Goal: Transaction & Acquisition: Purchase product/service

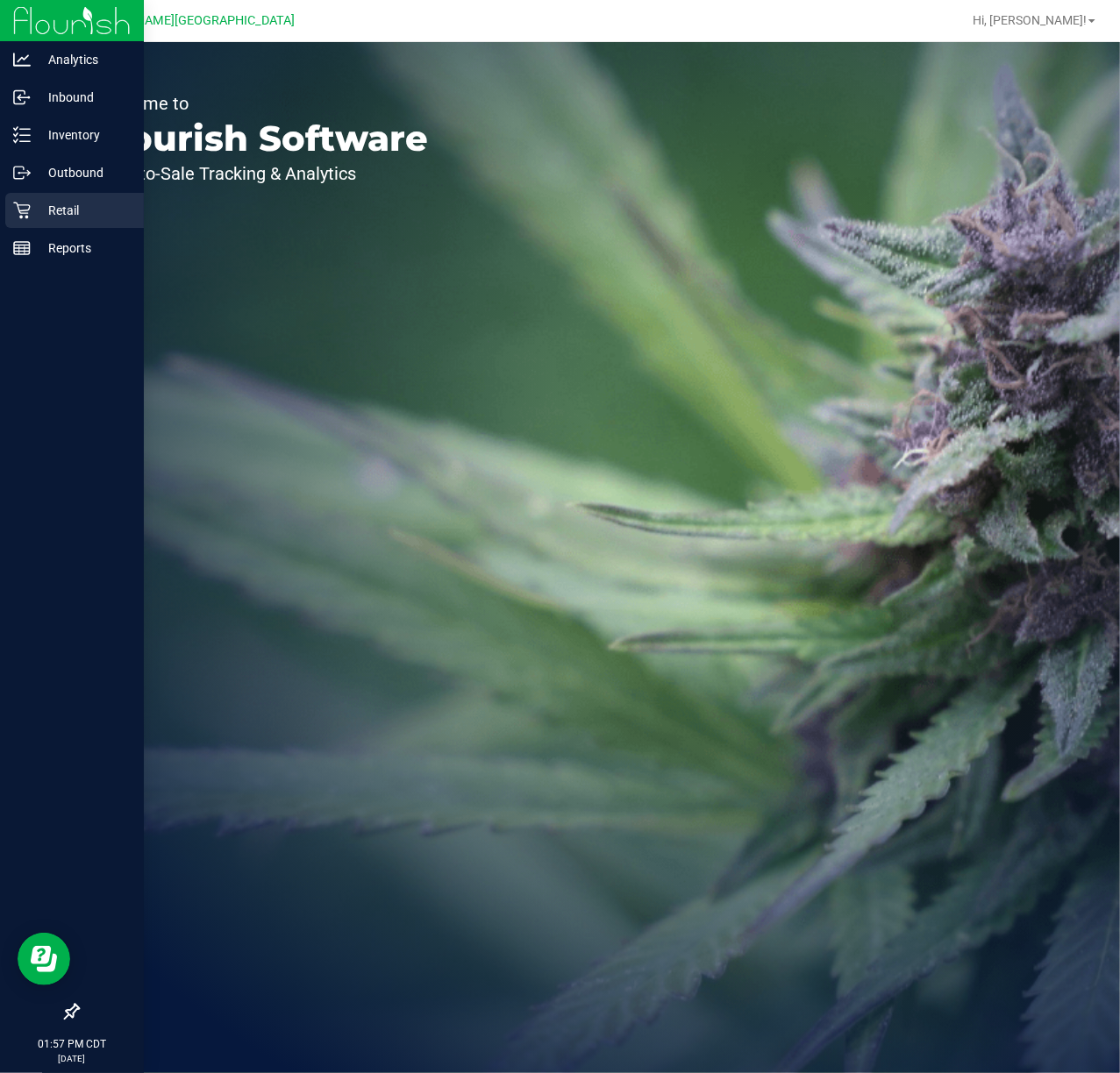
click at [61, 196] on div "Retail" at bounding box center [74, 210] width 139 height 35
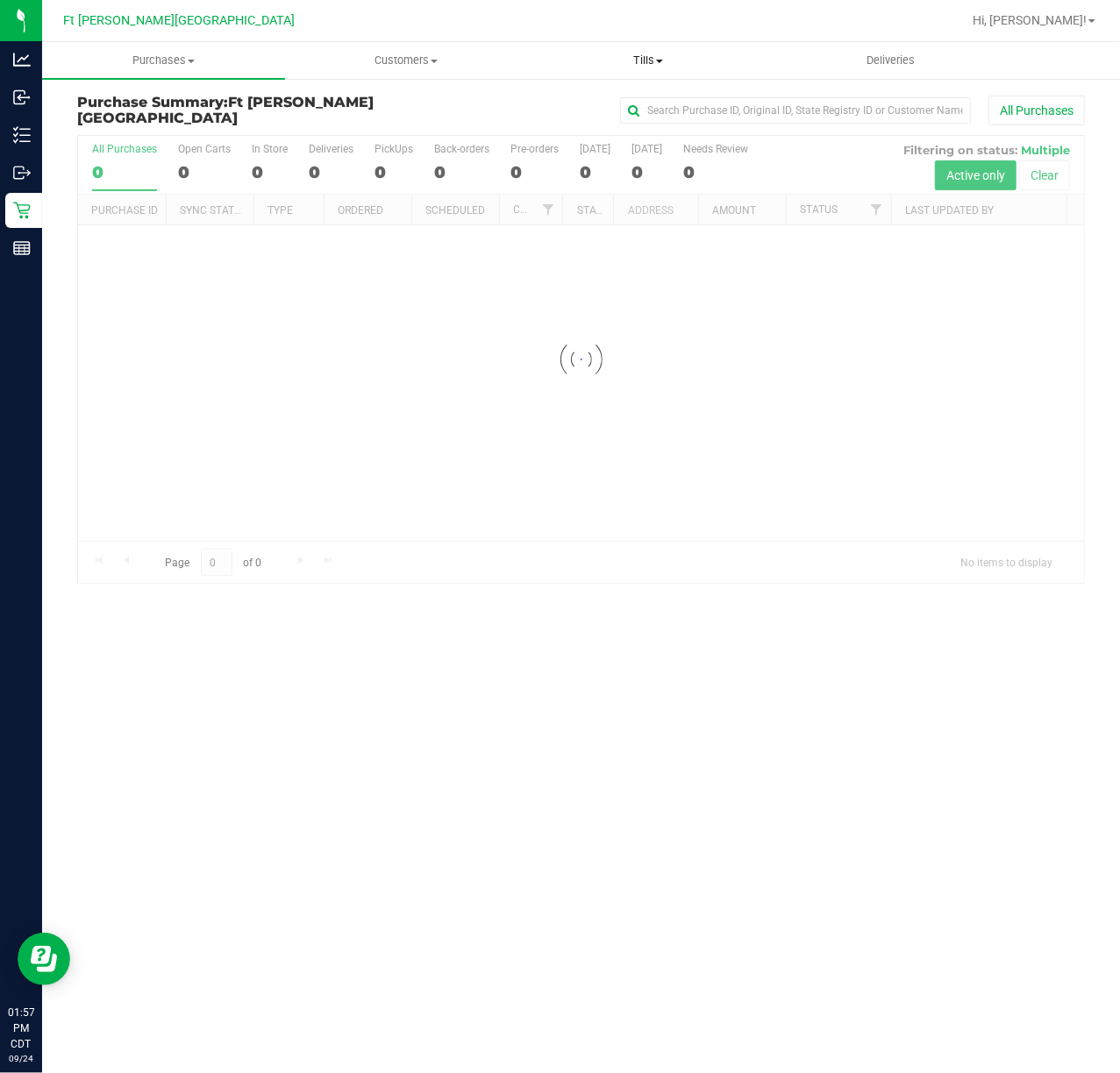
click at [653, 53] on span "Tills" at bounding box center [648, 60] width 241 height 15
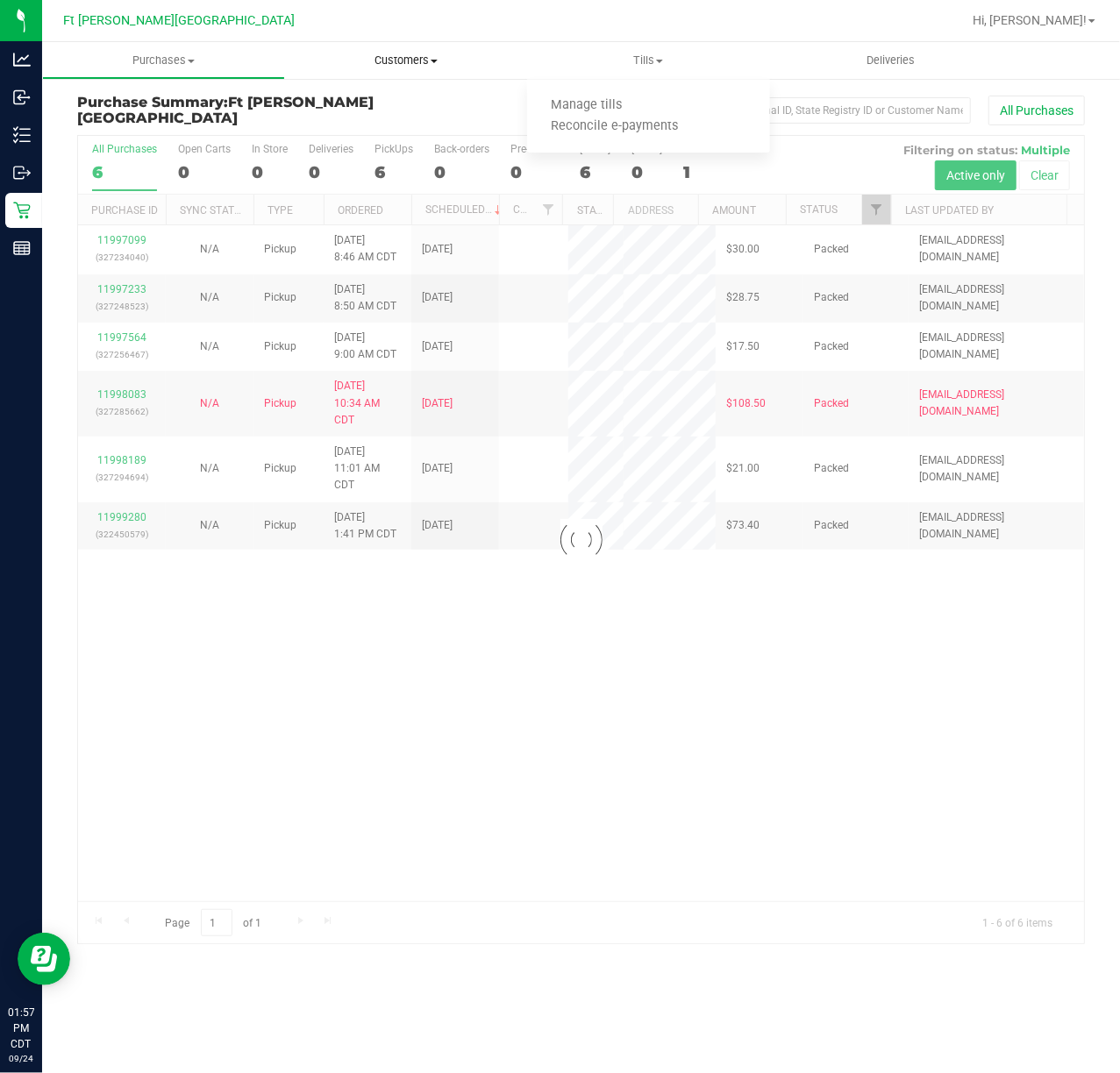
click at [417, 65] on span "Customers" at bounding box center [407, 60] width 241 height 15
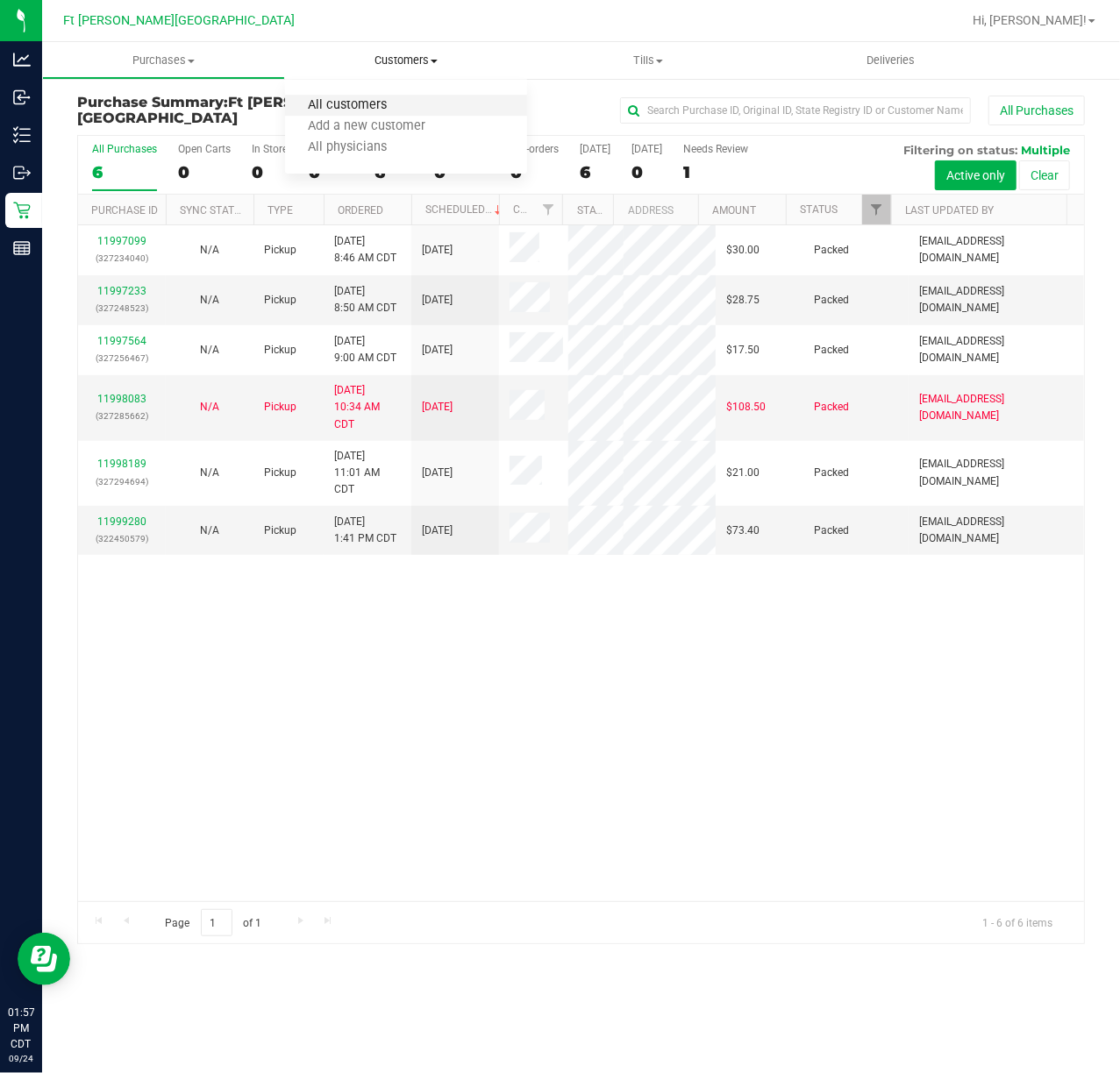
click at [341, 105] on span "All customers" at bounding box center [348, 105] width 126 height 14
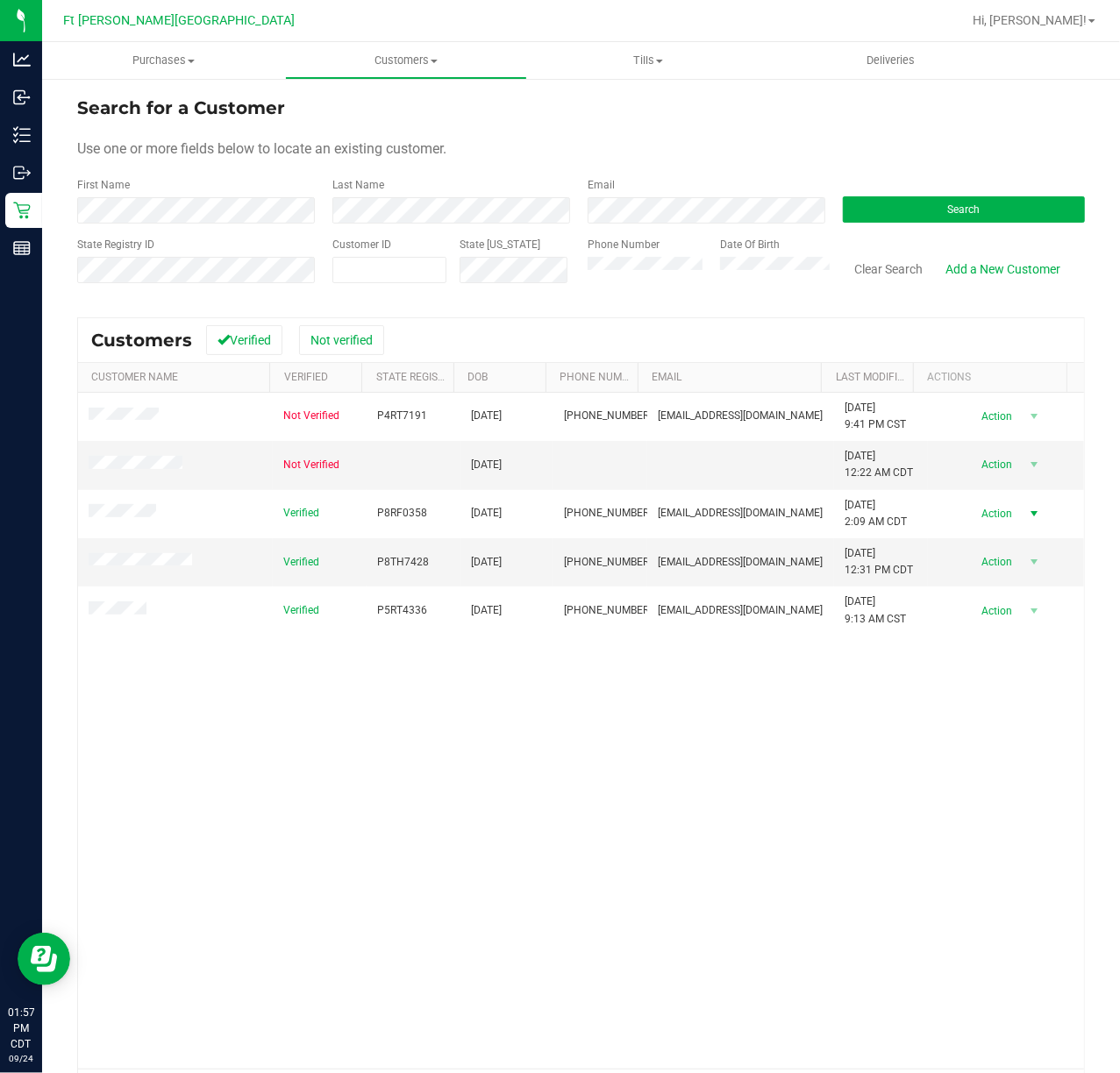
drag, startPoint x: 956, startPoint y: 513, endPoint x: 956, endPoint y: 533, distance: 20.0
click at [966, 517] on span "Action" at bounding box center [994, 513] width 57 height 24
click at [998, 572] on li "Create new purchase" at bounding box center [994, 571] width 120 height 26
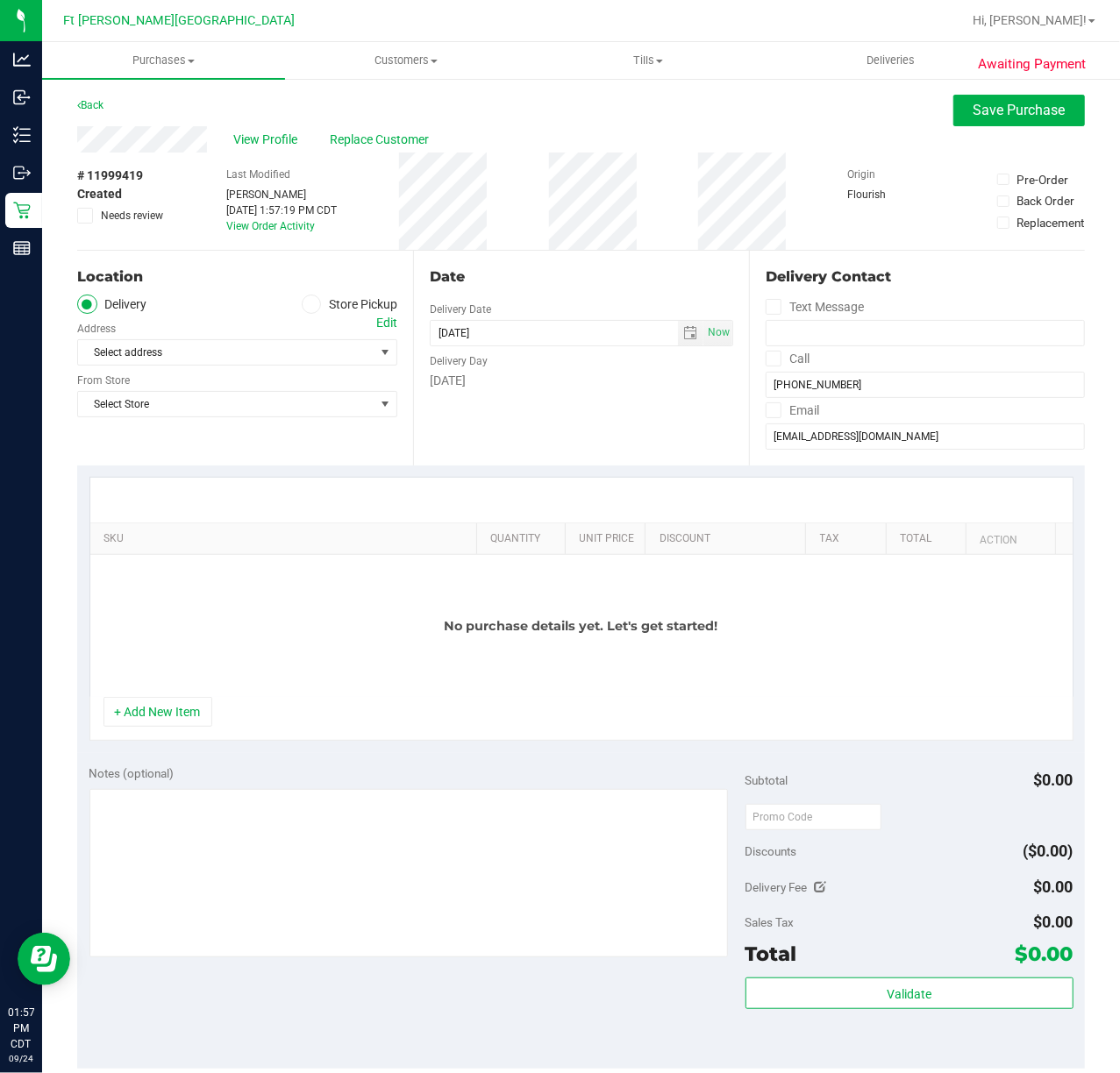
click at [306, 304] on icon at bounding box center [311, 304] width 11 height 0
click at [0, 0] on input "Store Pickup" at bounding box center [0, 0] width 0 height 0
click at [298, 359] on span "Select Store" at bounding box center [225, 352] width 296 height 24
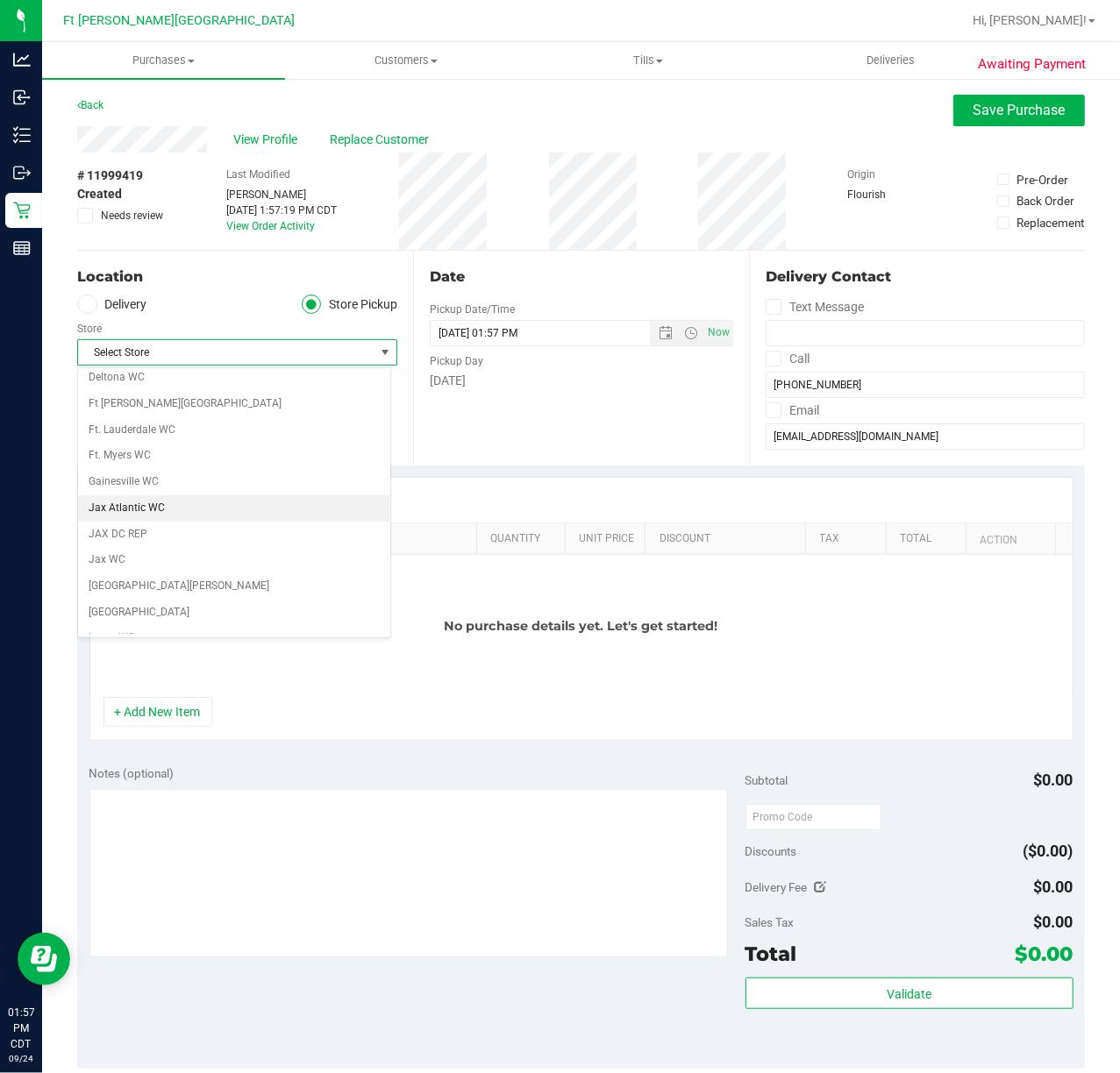
scroll to position [234, 0]
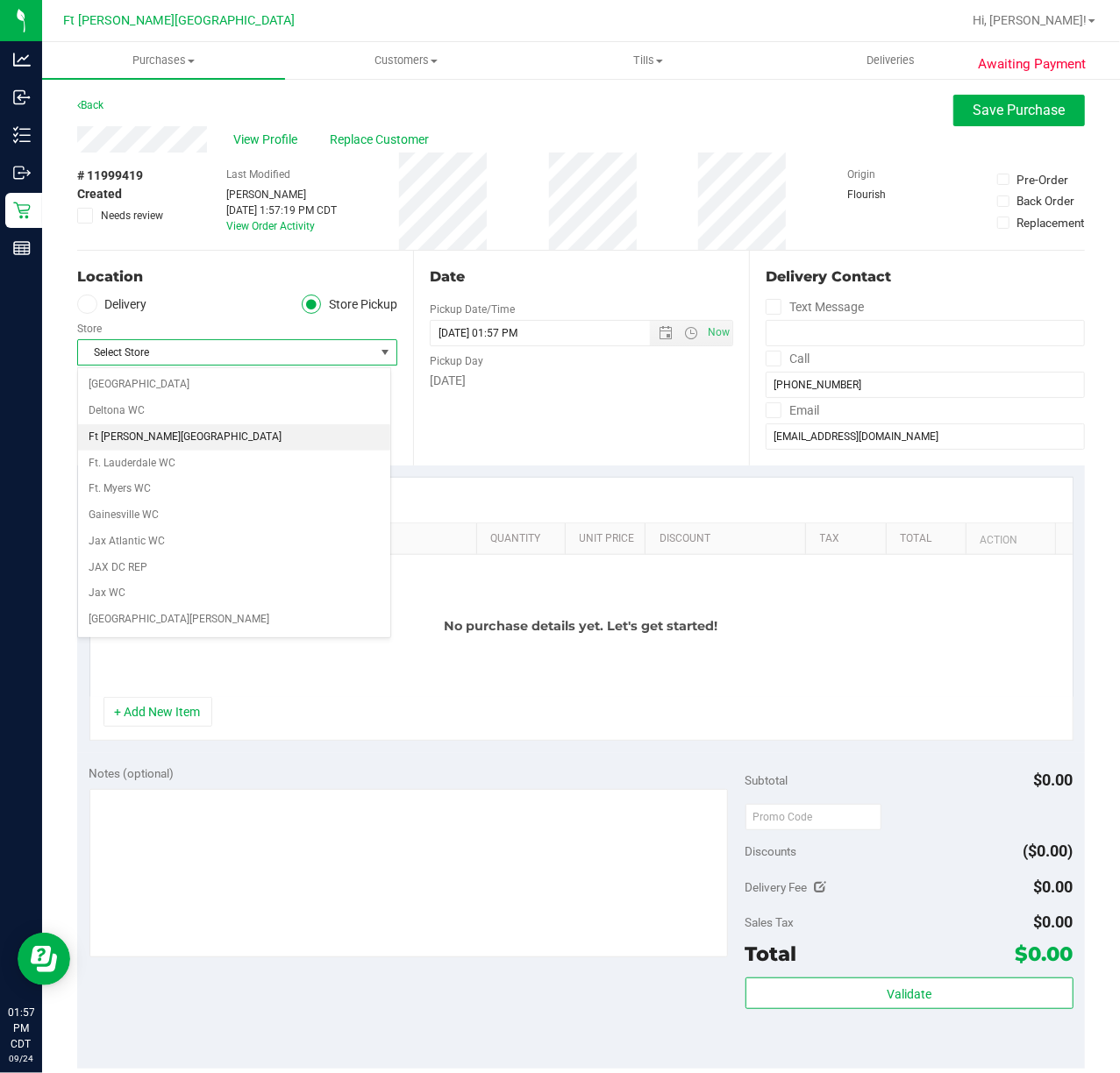
click at [158, 450] on li "Ft [PERSON_NAME][GEOGRAPHIC_DATA]" at bounding box center [234, 437] width 312 height 26
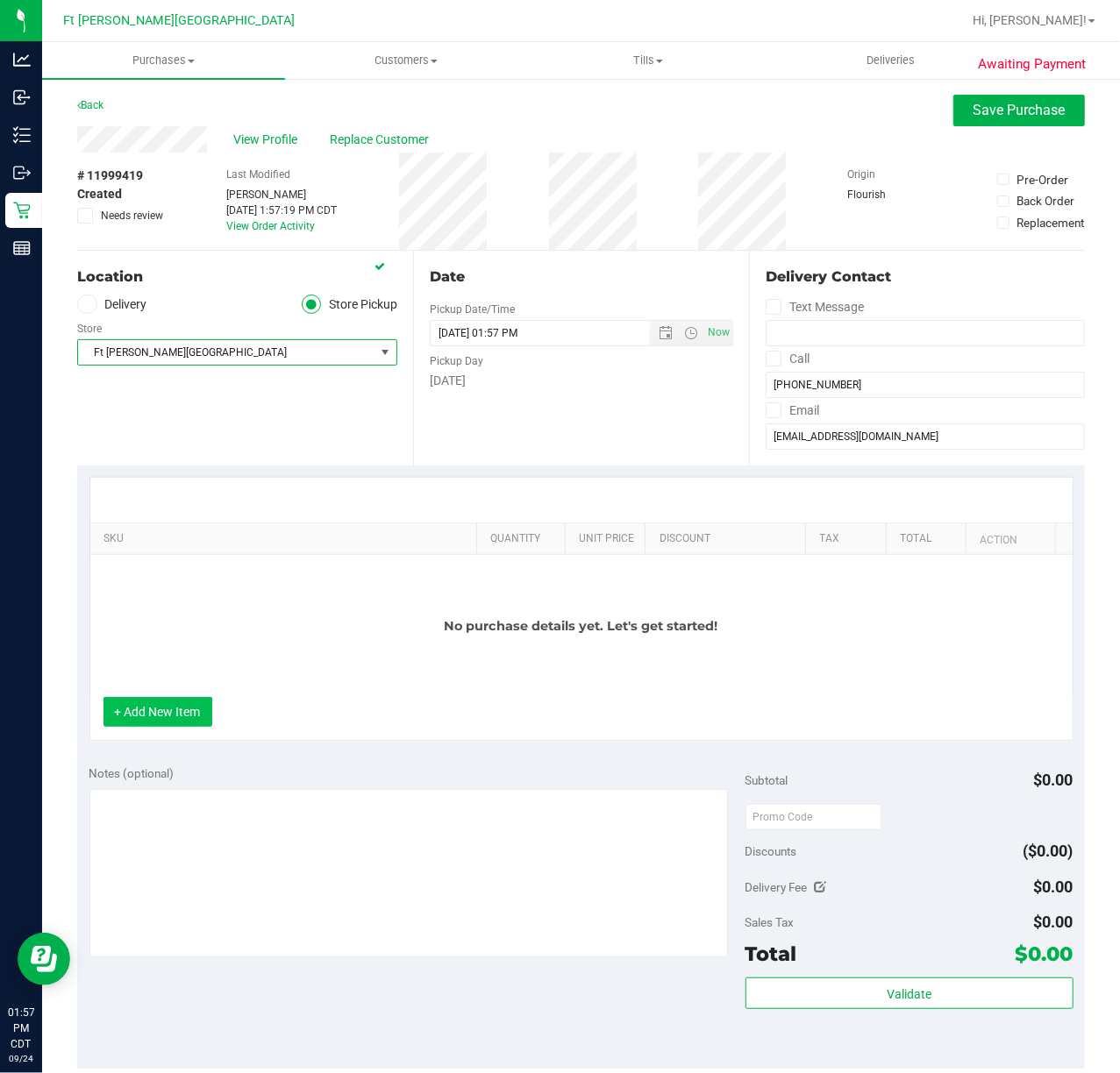
click at [186, 704] on button "+ Add New Item" at bounding box center [158, 712] width 109 height 30
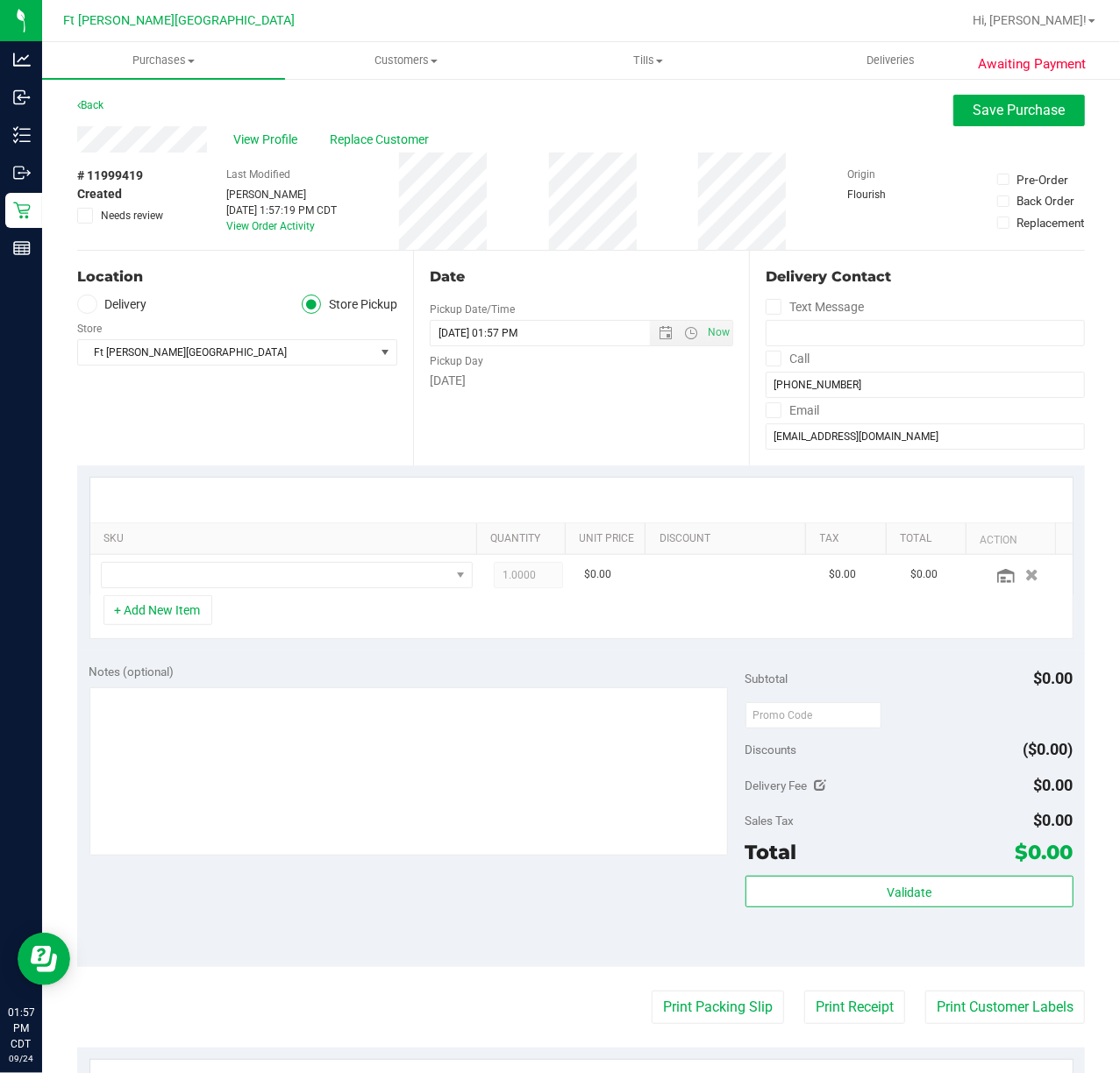
click at [176, 555] on th "SKU" at bounding box center [283, 539] width 386 height 32
click at [176, 569] on span "NO DATA FOUND" at bounding box center [275, 575] width 348 height 24
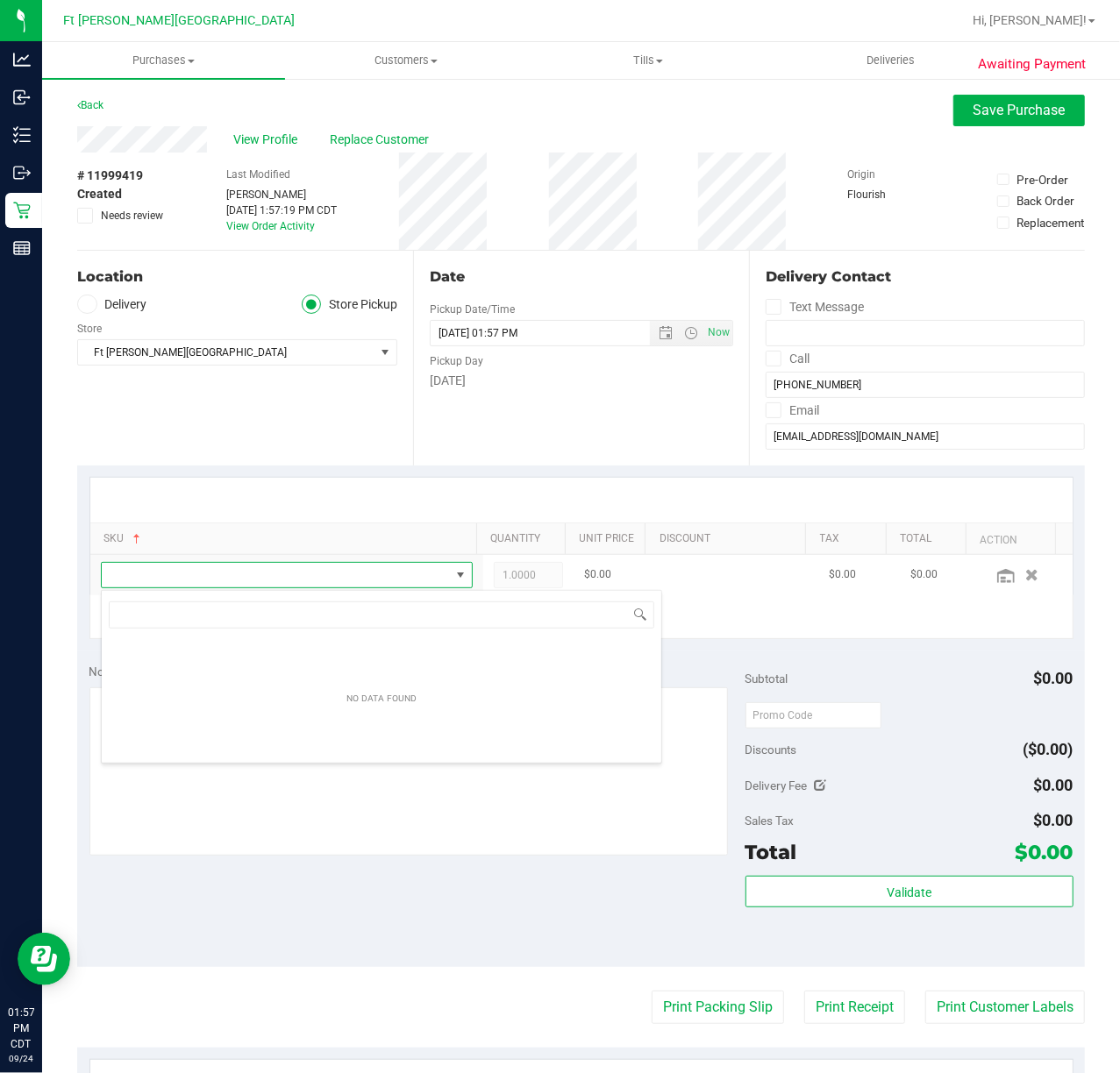
scroll to position [26, 356]
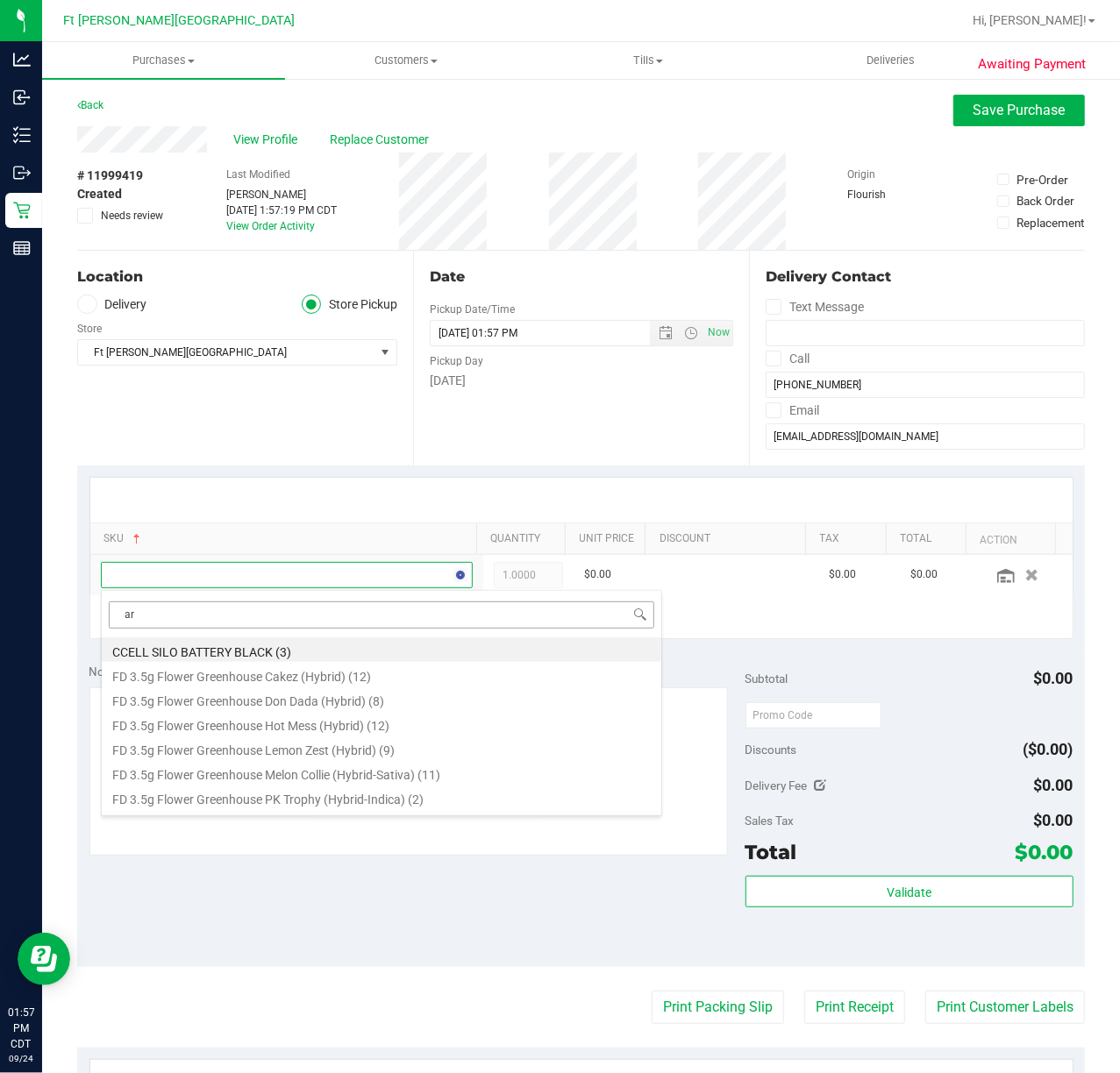
type input "arz"
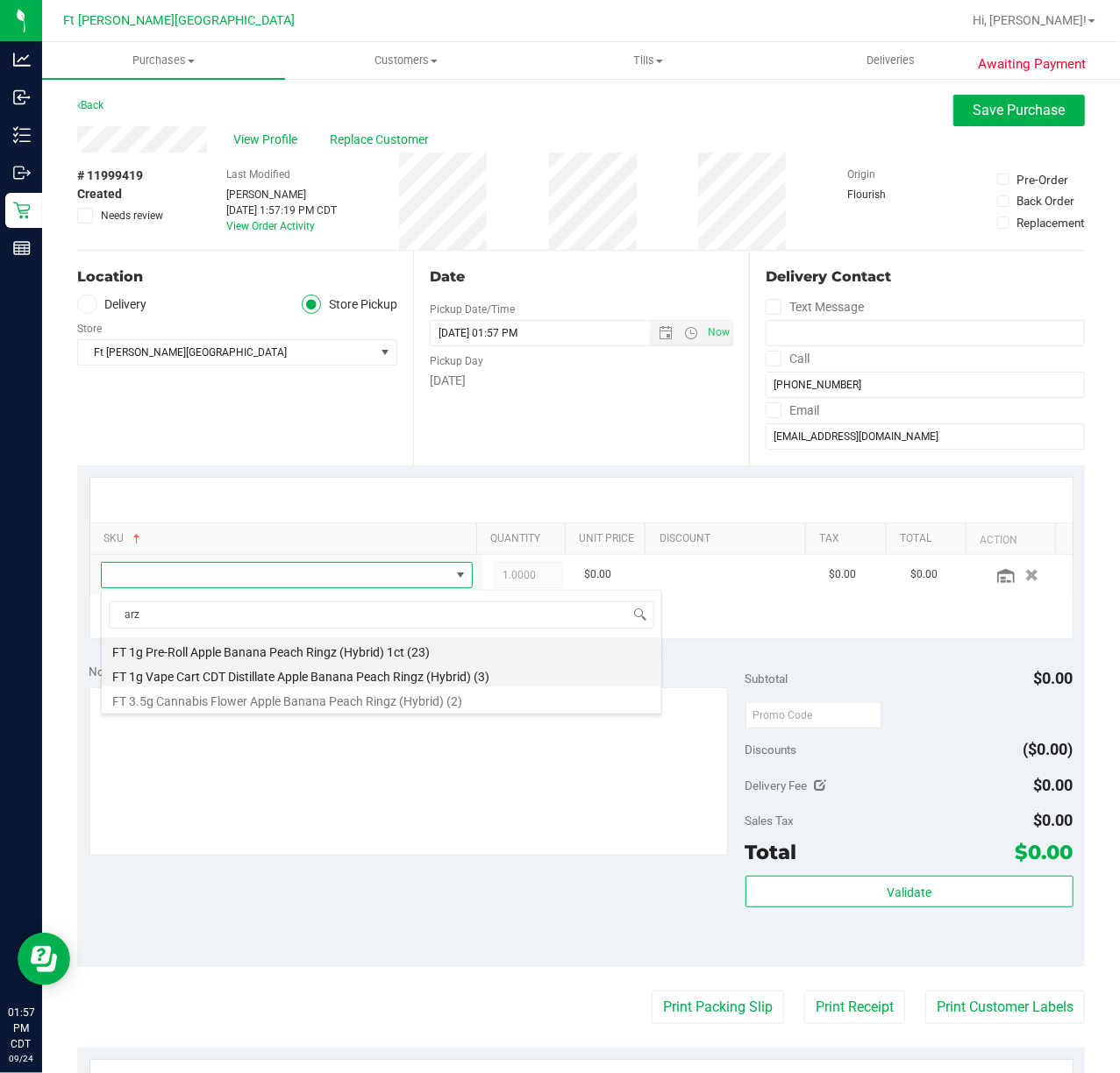
click at [322, 666] on li "FT 1g Vape Cart CDT Distillate Apple Banana Peach Ringz (Hybrid) (3)" at bounding box center [381, 674] width 560 height 24
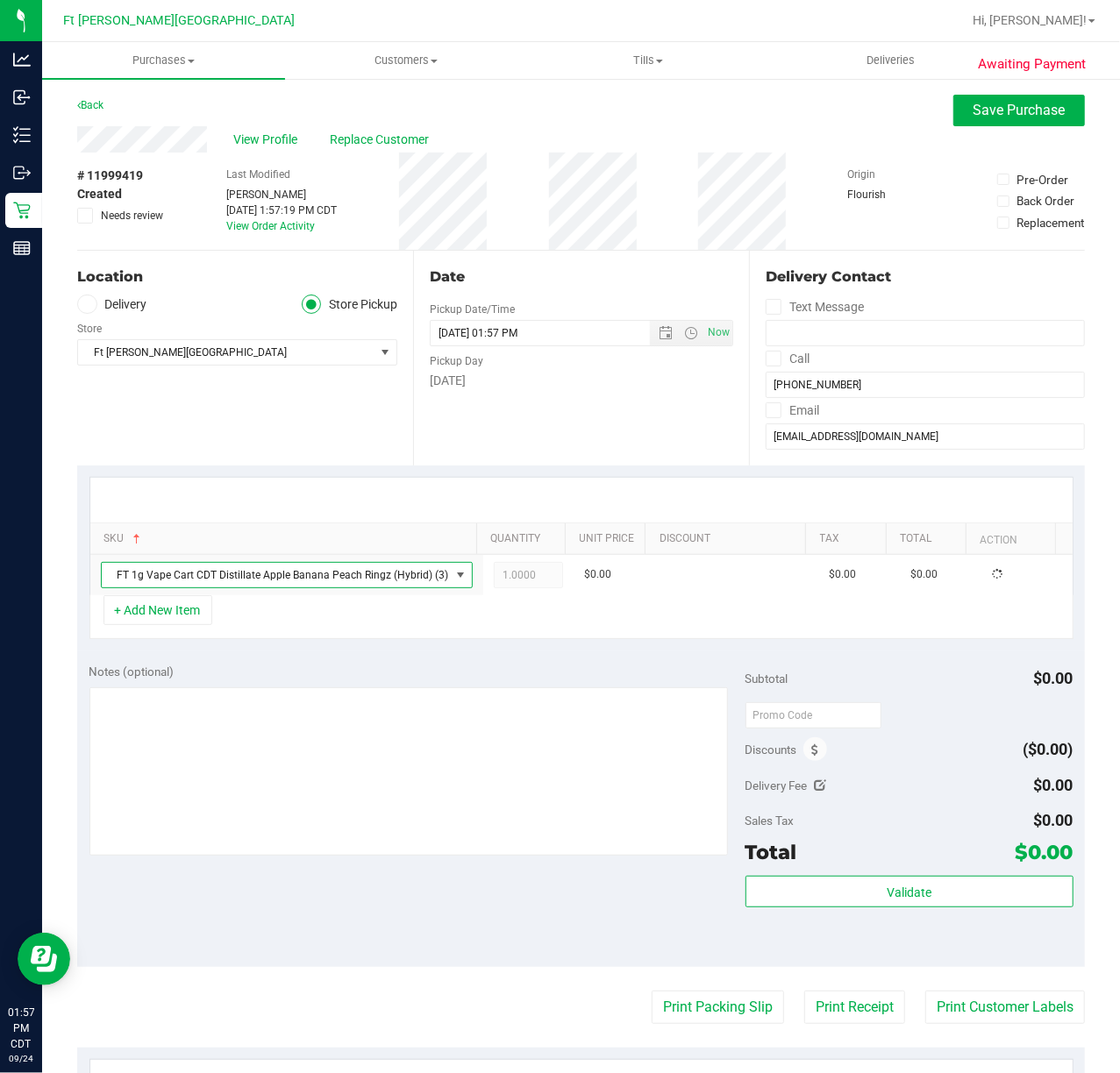
click at [422, 622] on div "+ Add New Item" at bounding box center [581, 618] width 984 height 43
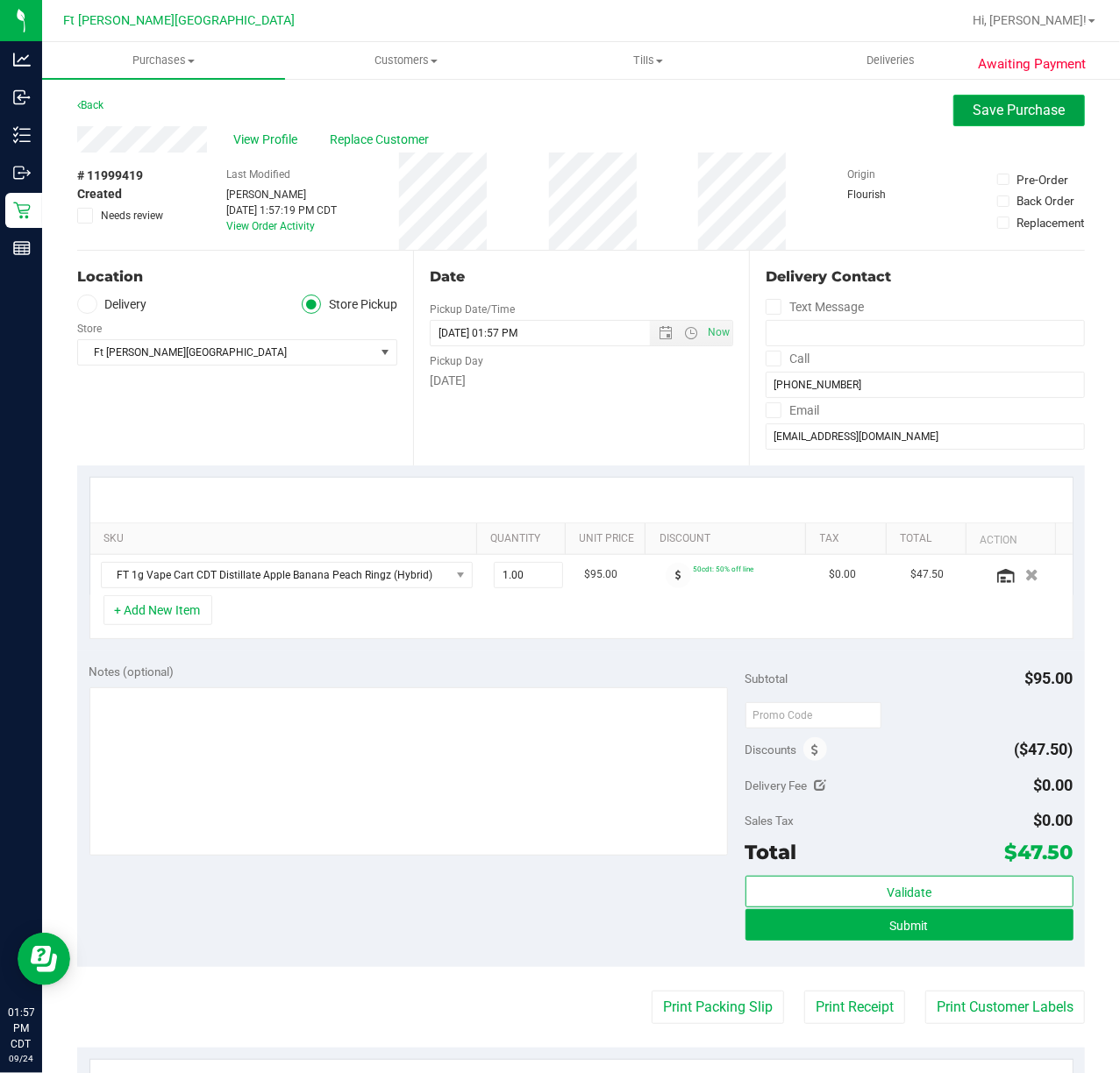
click at [1001, 110] on span "Save Purchase" at bounding box center [1019, 110] width 92 height 16
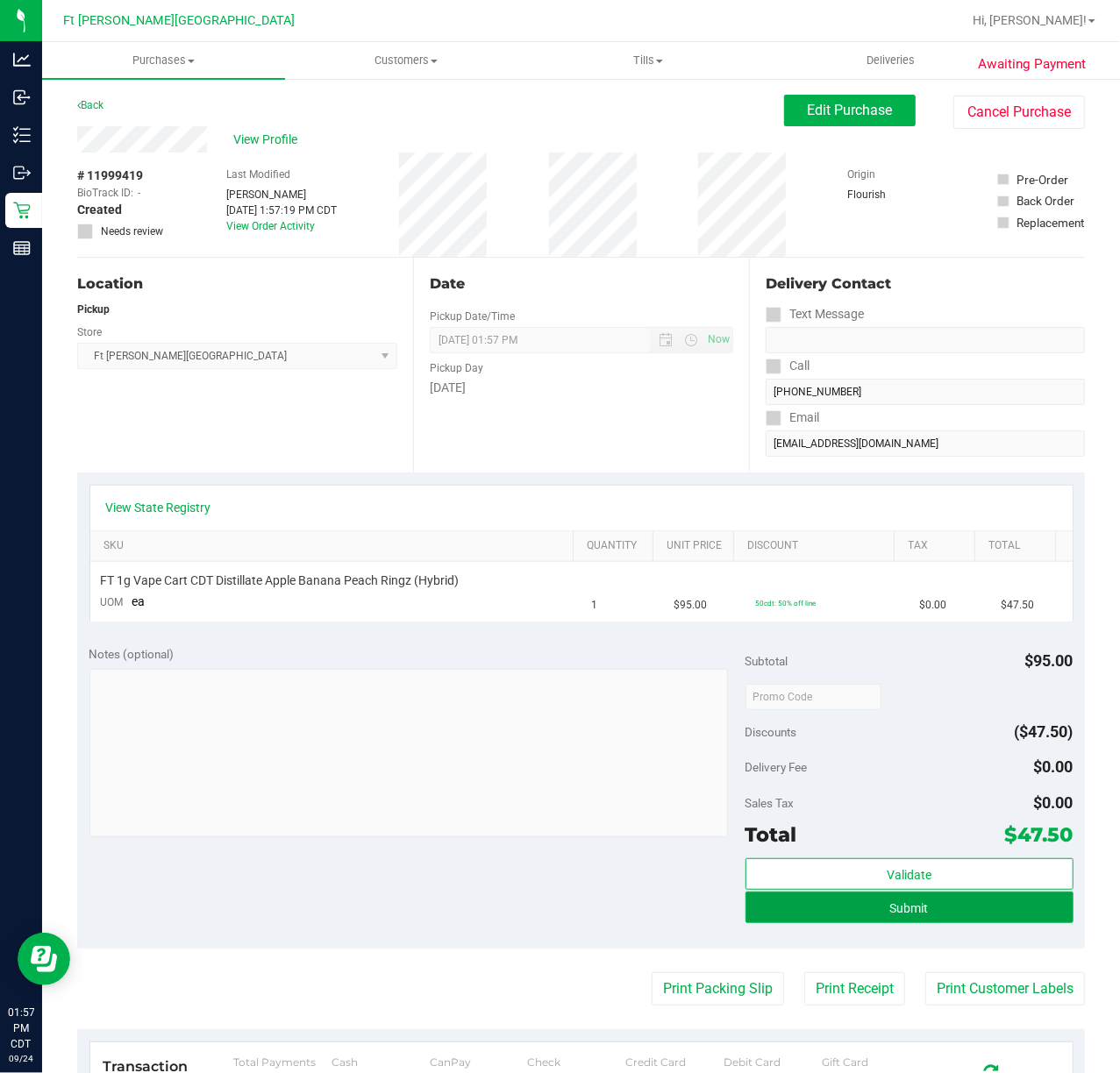
click at [836, 910] on button "Submit" at bounding box center [909, 907] width 328 height 32
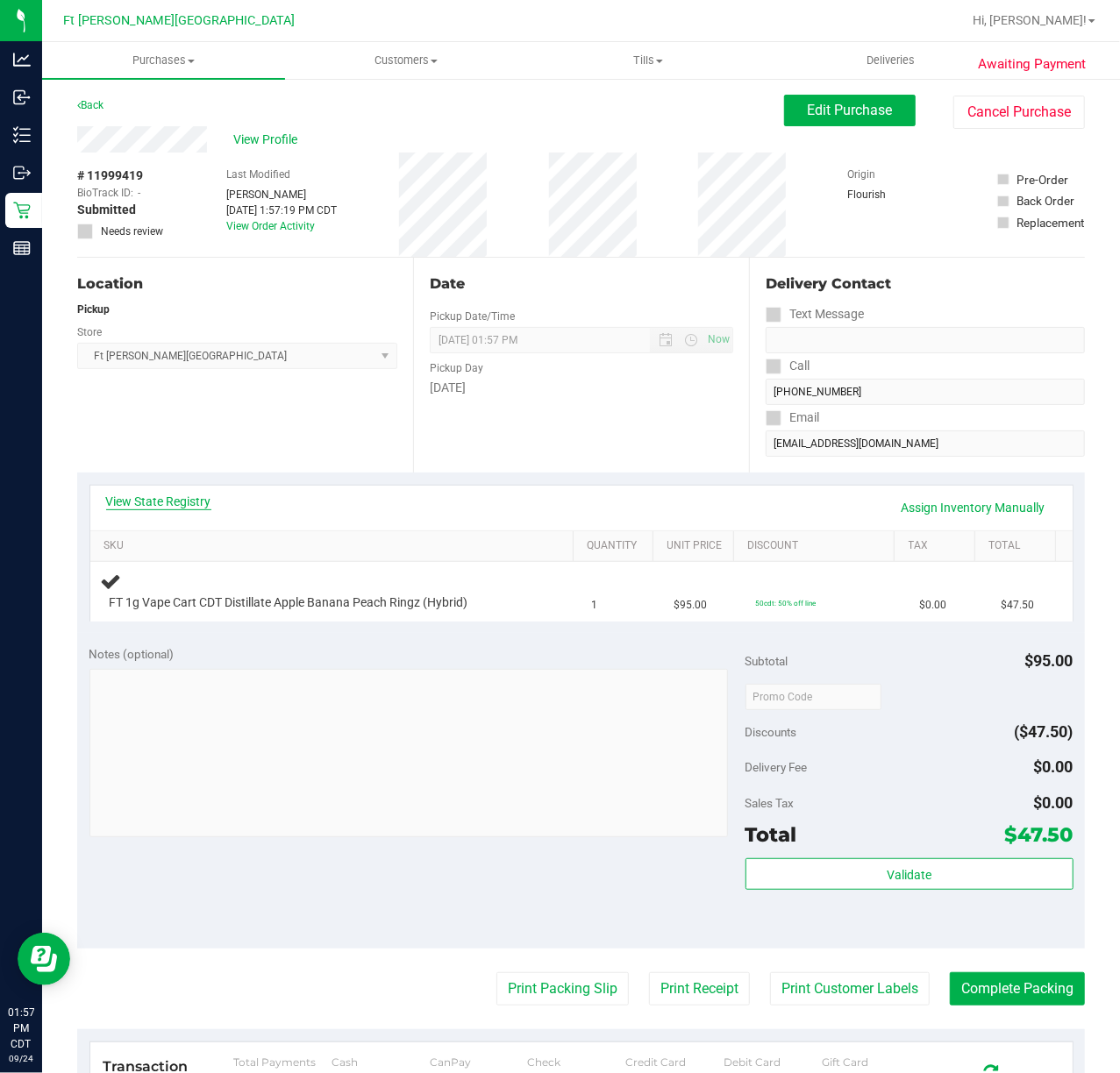
click at [180, 505] on link "View State Registry" at bounding box center [158, 501] width 105 height 17
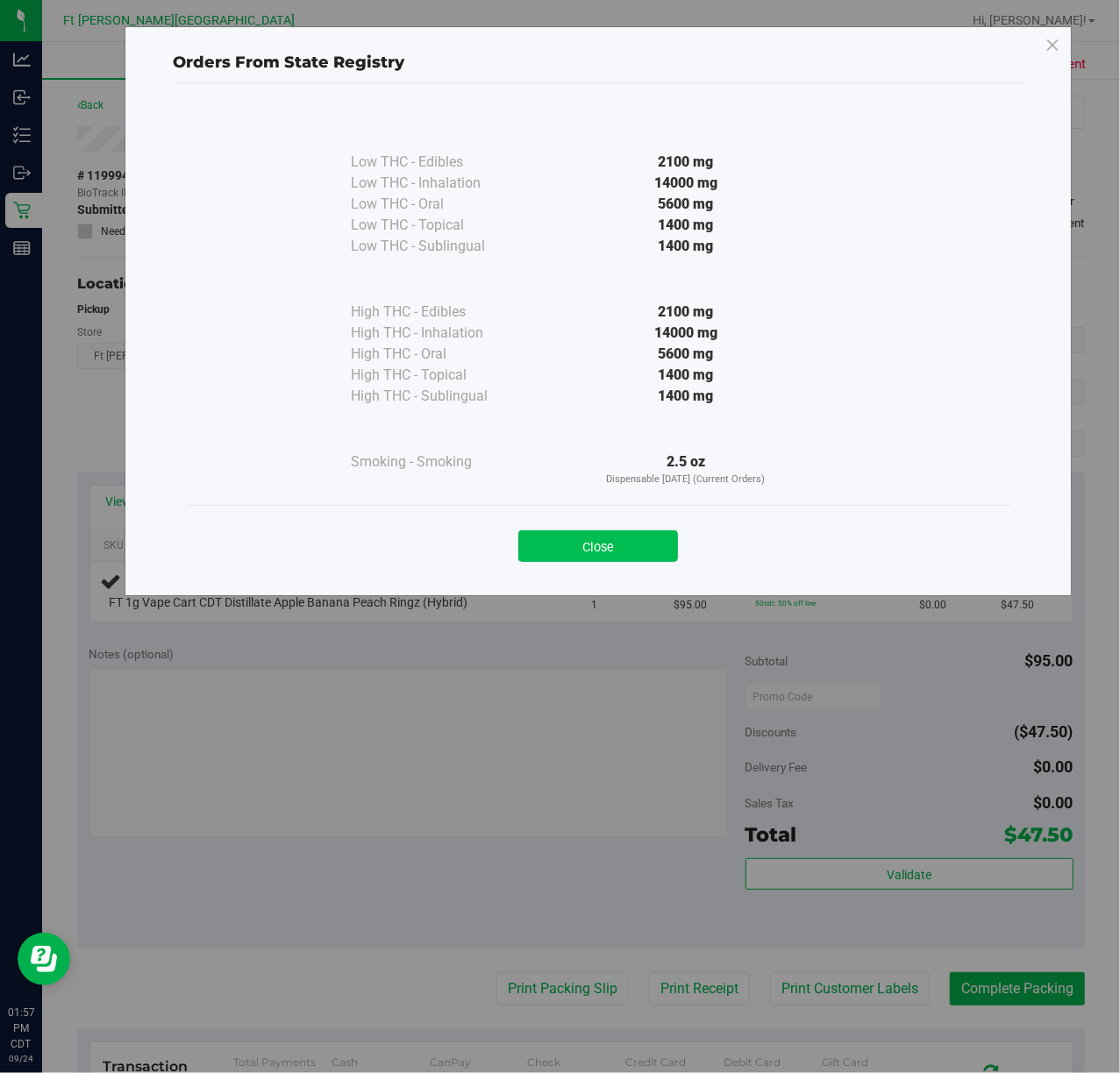
click at [625, 541] on button "Close" at bounding box center [598, 546] width 159 height 32
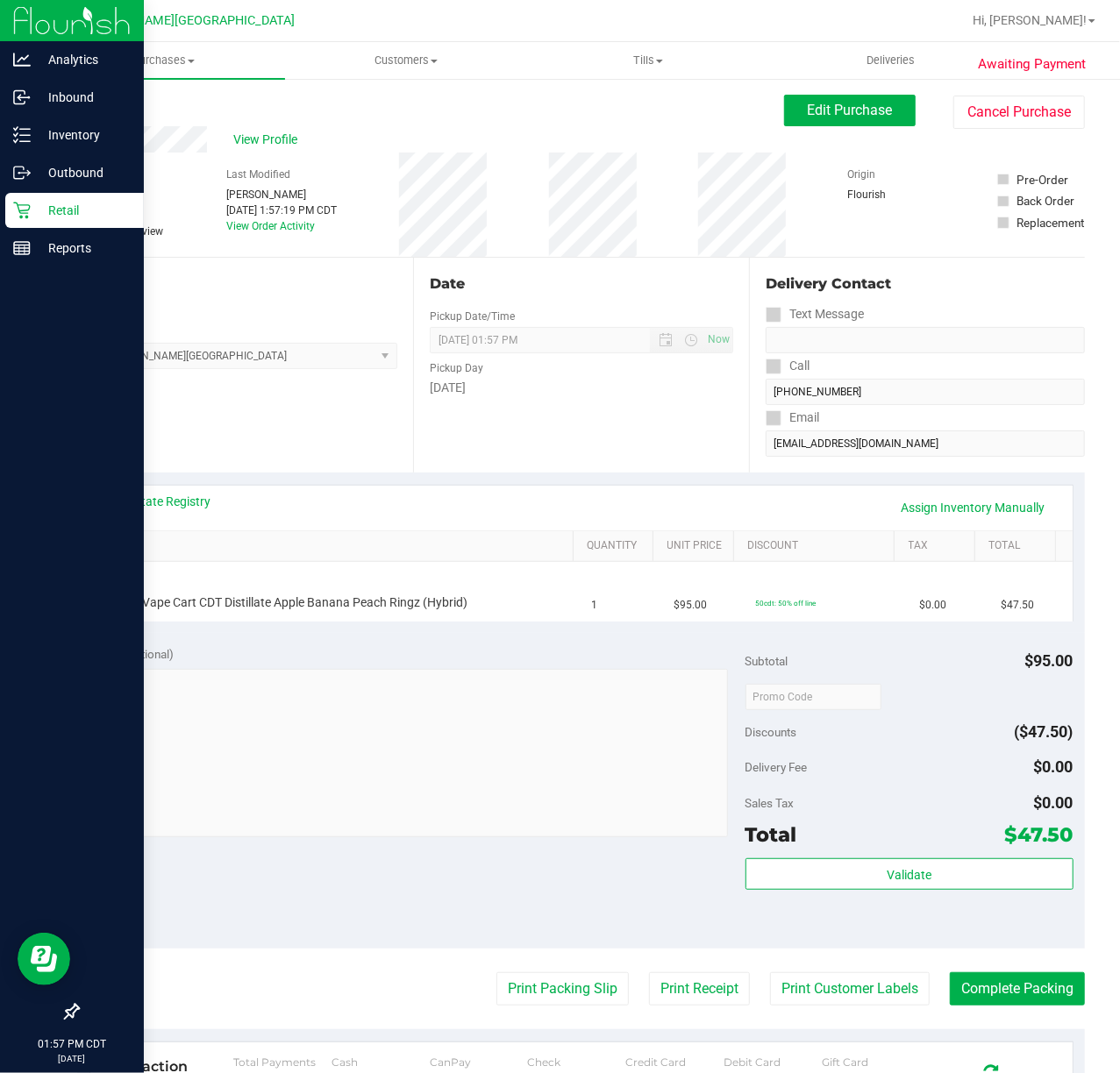
click at [25, 208] on icon at bounding box center [22, 210] width 17 height 17
